Goal: Find specific page/section: Find specific page/section

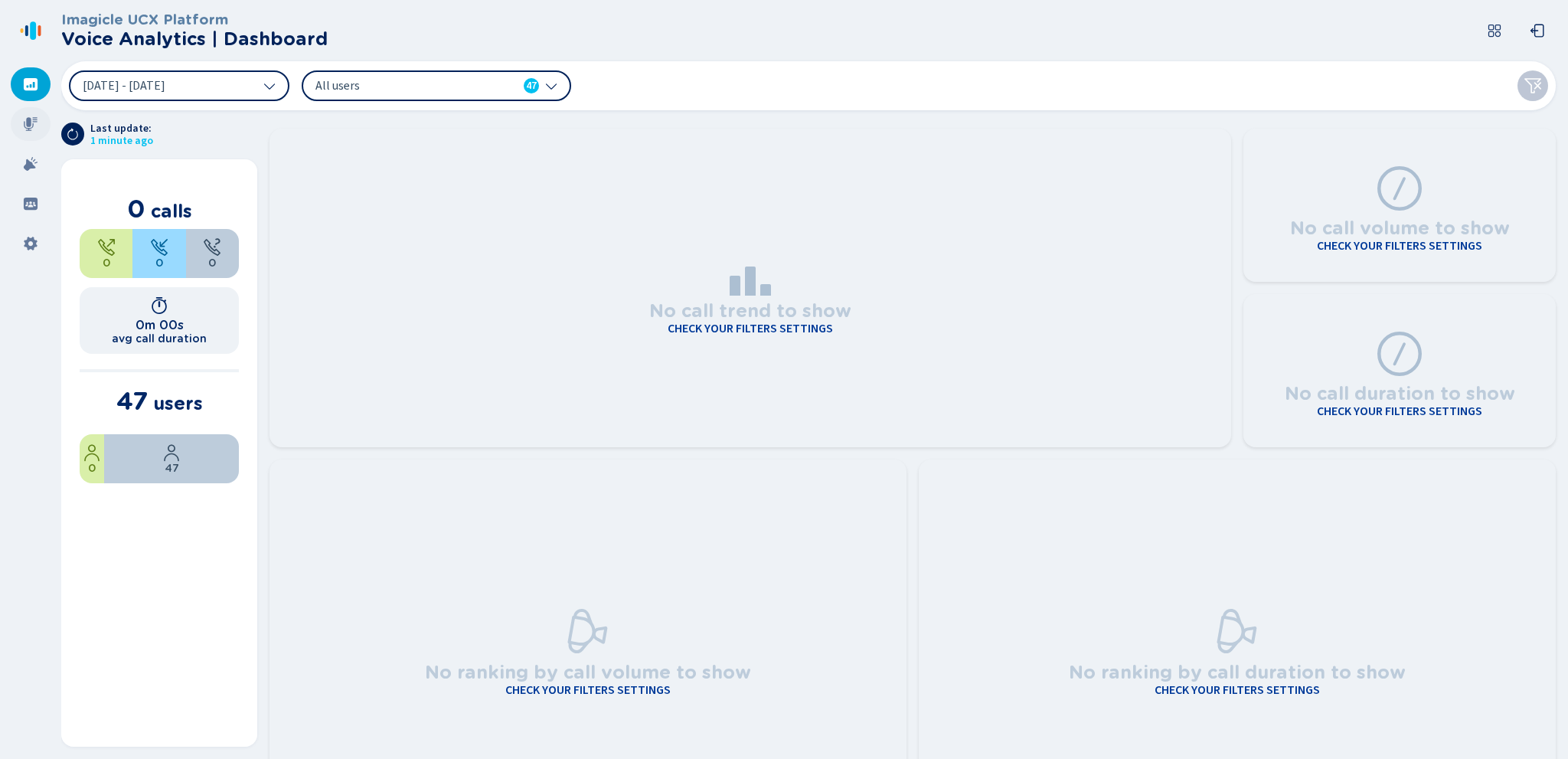
click at [32, 124] on icon at bounding box center [31, 125] width 15 height 15
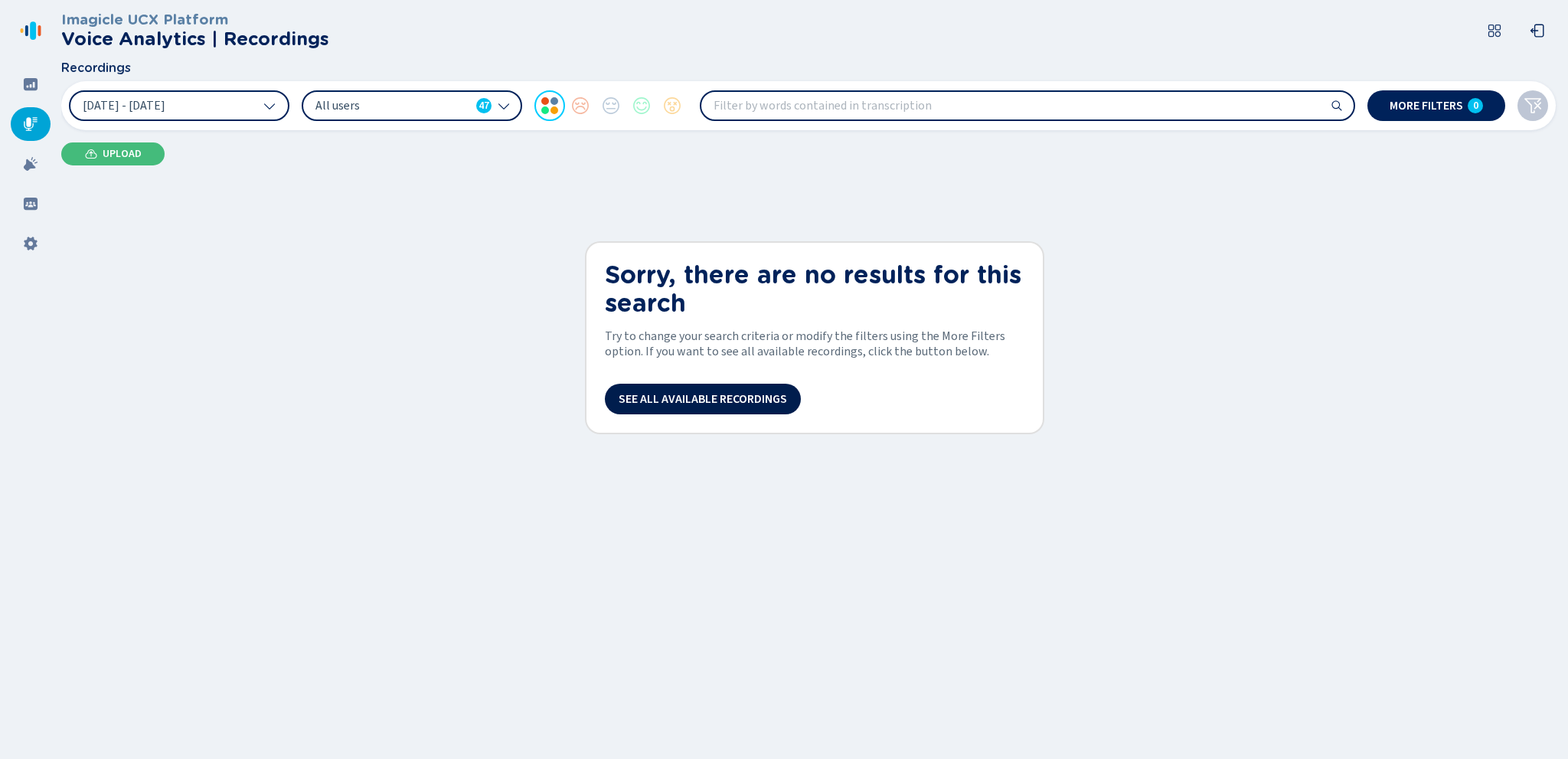
click at [706, 403] on span "See all available recordings" at bounding box center [703, 399] width 168 height 13
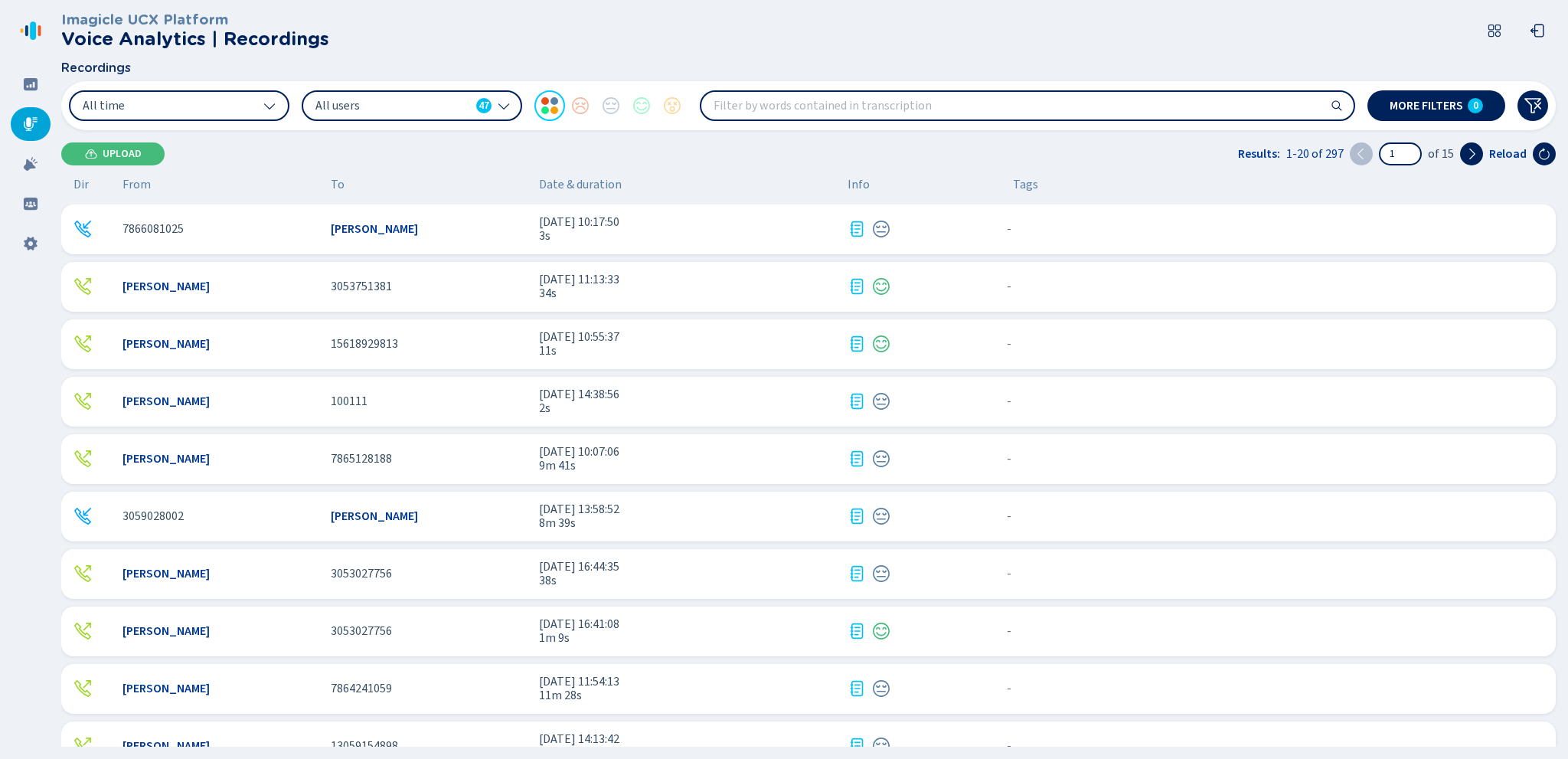
click at [554, 47] on header "Imagicle UCX Platform Voice Analytics | Recordings" at bounding box center [811, 30] width 1500 height 61
click at [1496, 25] on icon at bounding box center [1495, 30] width 13 height 13
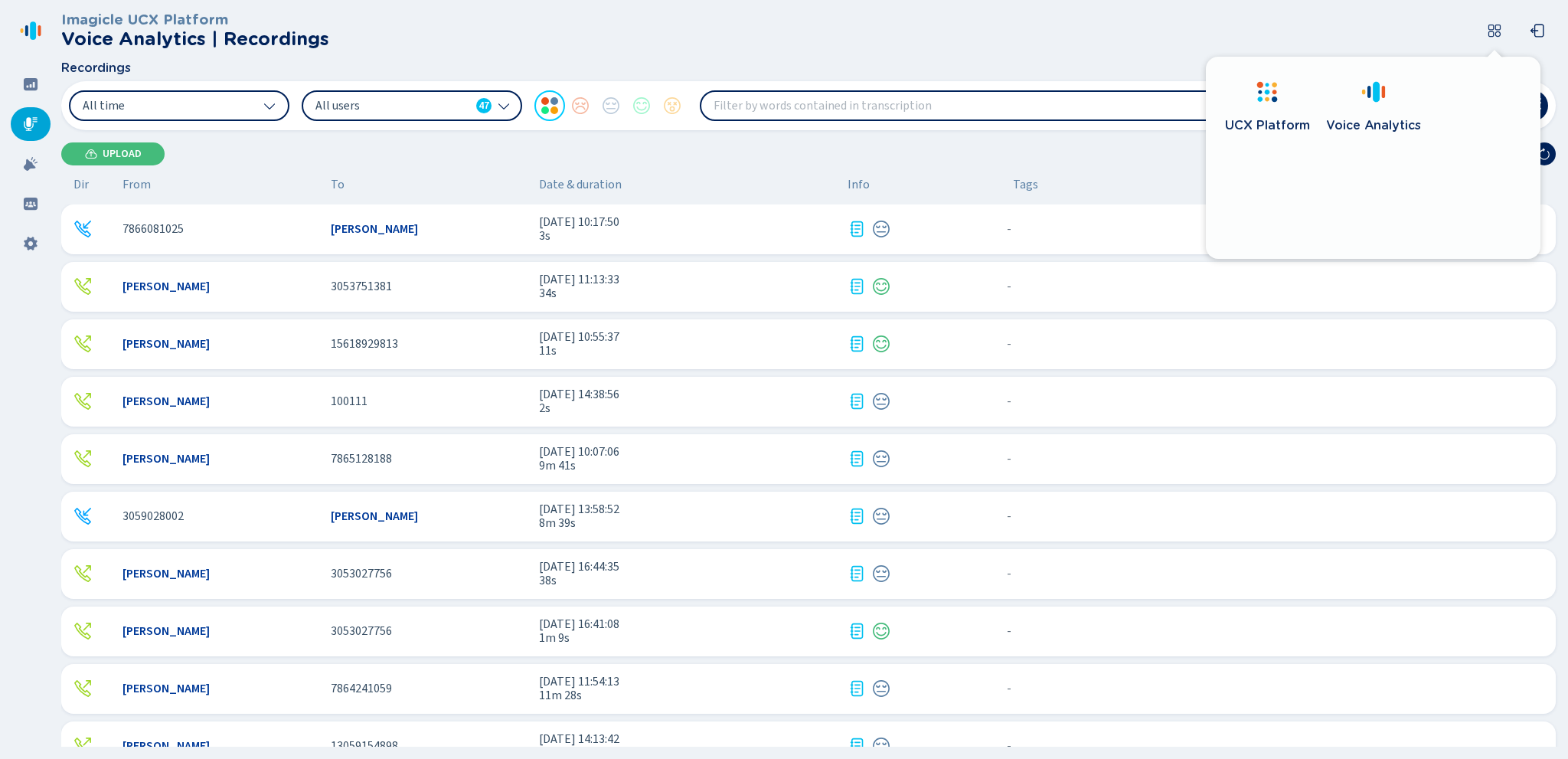
click at [508, 58] on header "Imagicle UCX Platform Voice Analytics | Recordings" at bounding box center [811, 30] width 1500 height 61
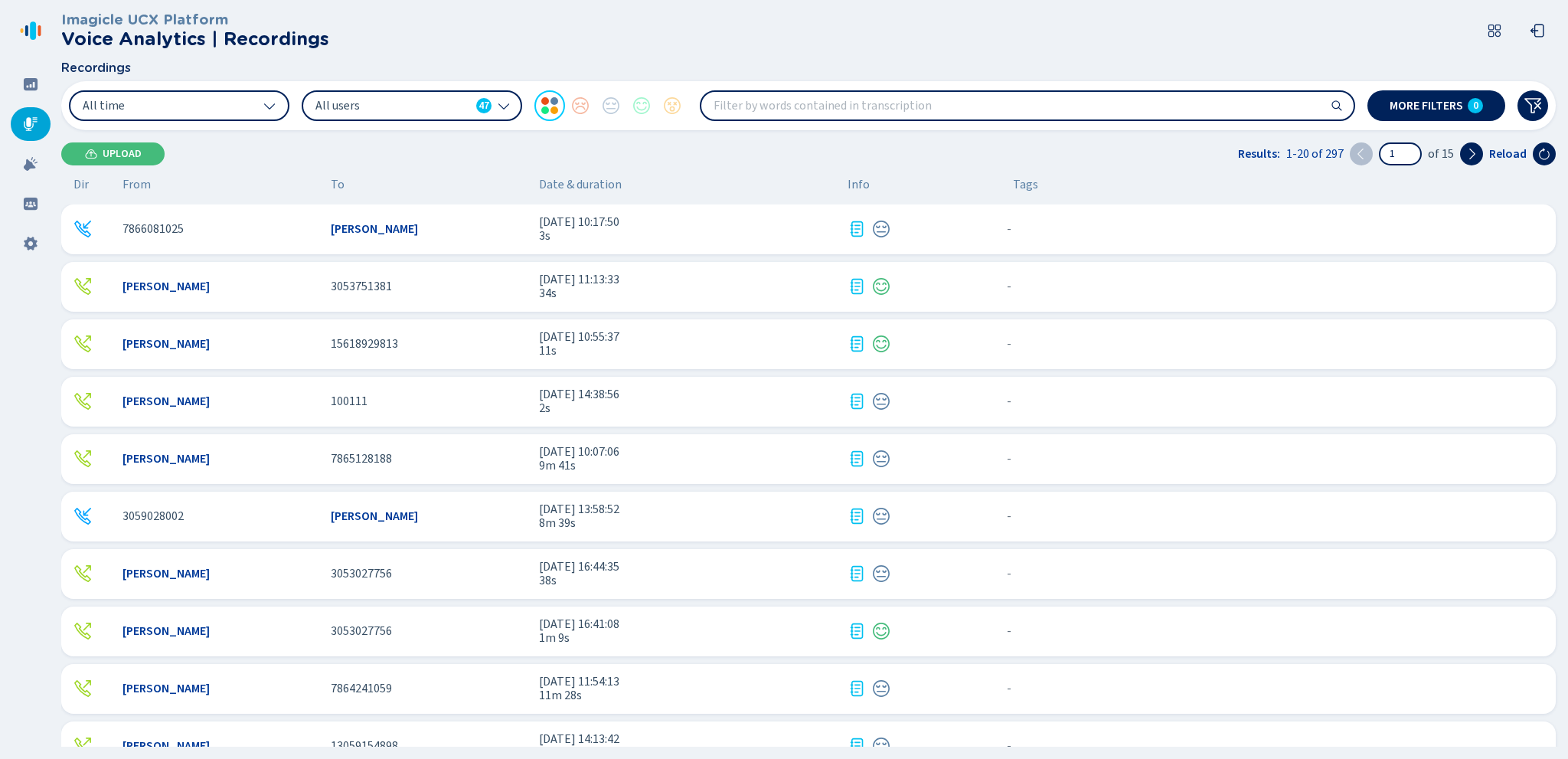
click at [26, 31] on icon at bounding box center [26, 30] width 3 height 11
click at [33, 31] on icon at bounding box center [33, 30] width 6 height 18
click at [32, 83] on icon at bounding box center [31, 84] width 14 height 13
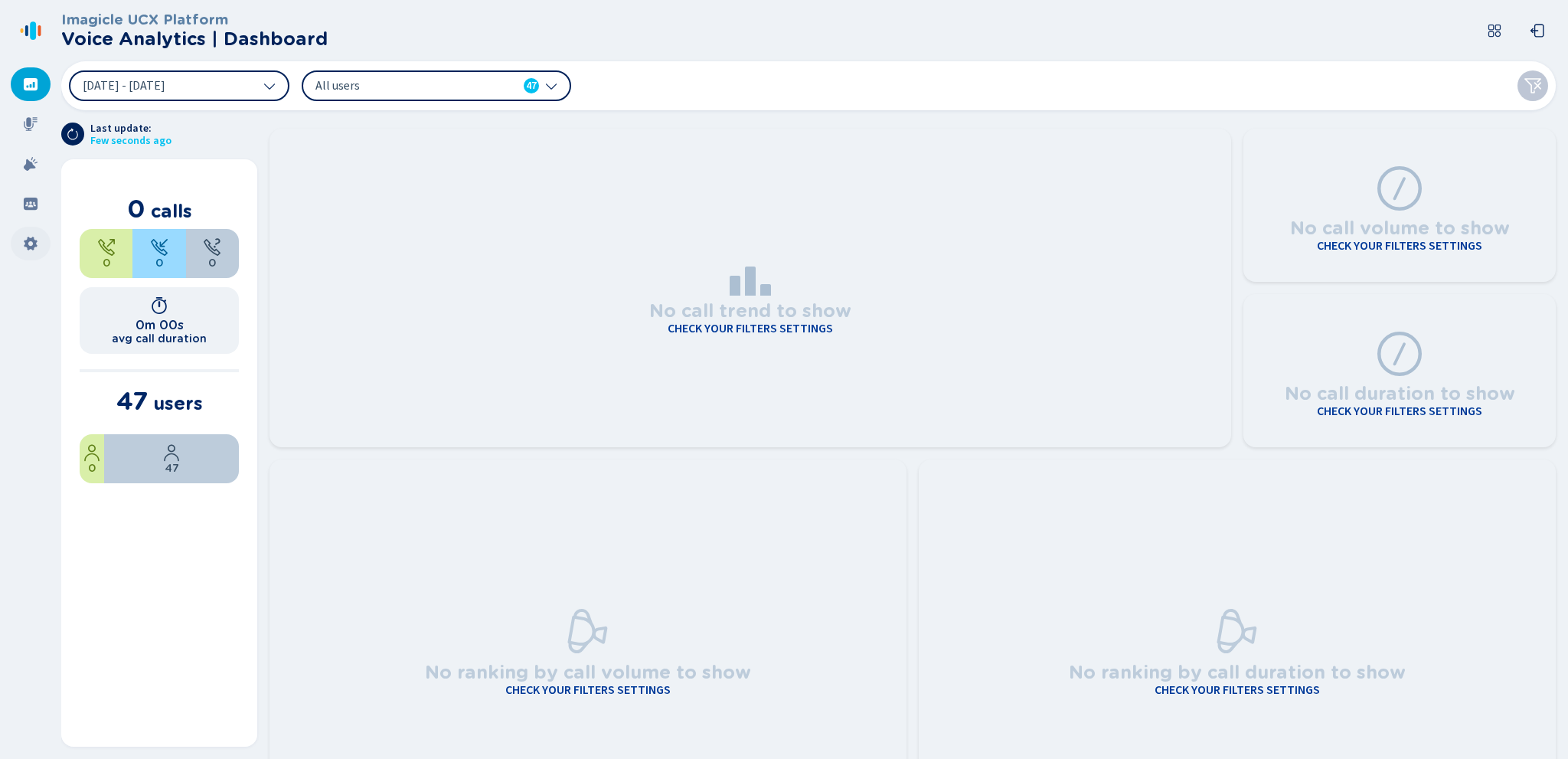
click at [32, 246] on icon at bounding box center [30, 243] width 13 height 14
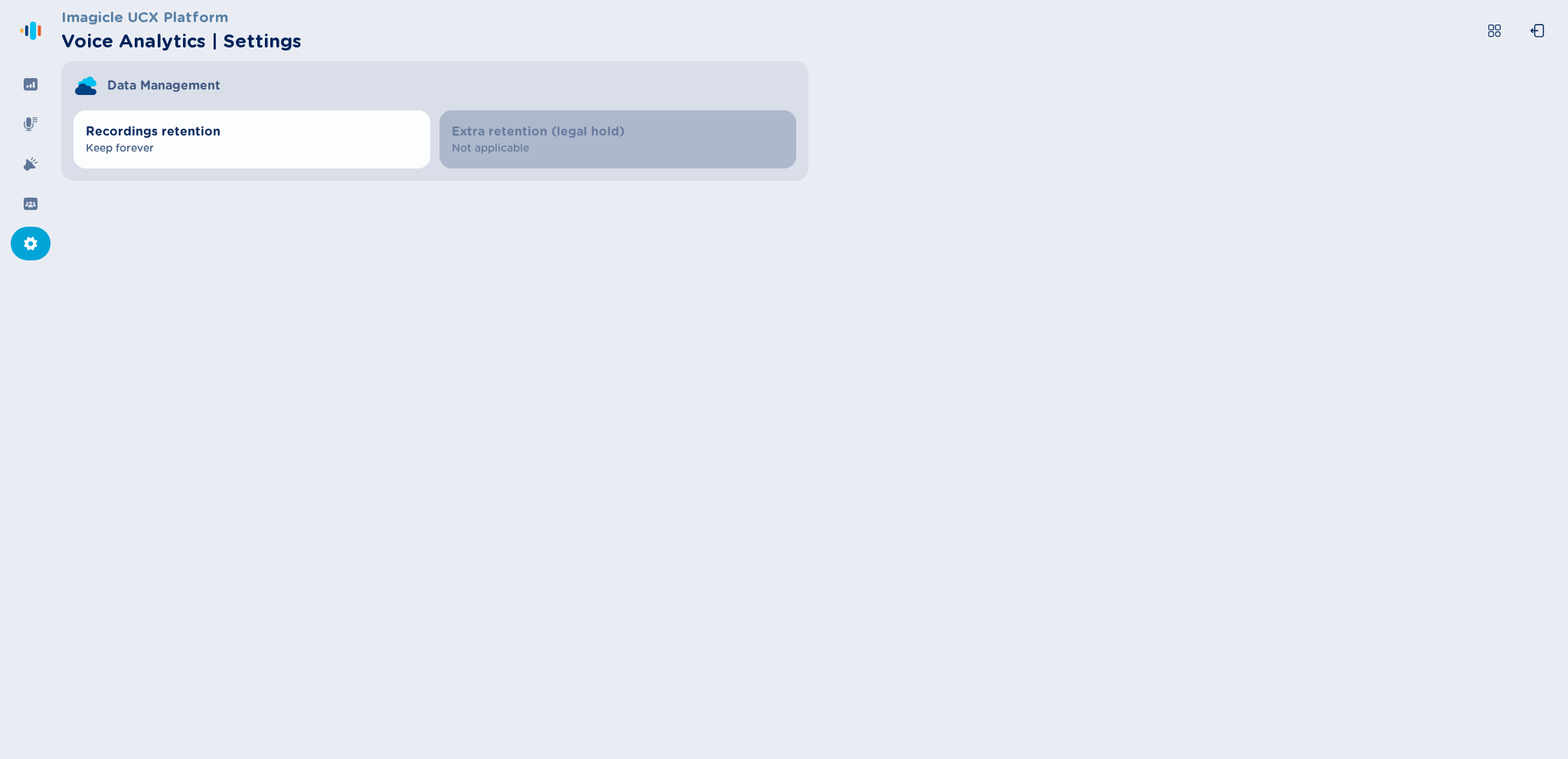
click at [377, 224] on div "Imagicle UCX Platform Voice Analytics | Settings Data Management Recordings ret…" at bounding box center [814, 380] width 1507 height 759
click at [397, 255] on div "Imagicle UCX Platform Voice Analytics | Settings Data Management Recordings ret…" at bounding box center [814, 380] width 1507 height 759
click at [1374, 213] on div "Imagicle UCX Platform Voice Analytics | Settings Data Management Recordings ret…" at bounding box center [814, 380] width 1507 height 759
click at [934, 342] on div "Imagicle UCX Platform Voice Analytics | Settings Data Management Recordings ret…" at bounding box center [814, 380] width 1507 height 759
